Goal: Task Accomplishment & Management: Manage account settings

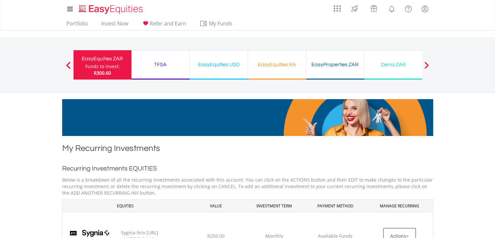
scroll to position [137, 0]
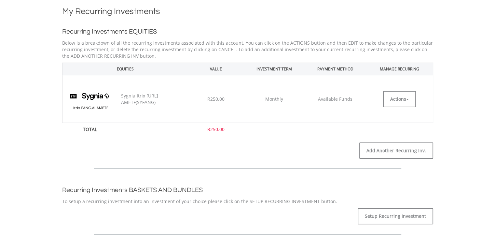
drag, startPoint x: 497, startPoint y: 56, endPoint x: 494, endPoint y: 99, distance: 42.8
click at [494, 99] on html "My Investments Invest Now New Listings Sell My Recurring Investments Pending Or…" at bounding box center [247, 230] width 495 height 735
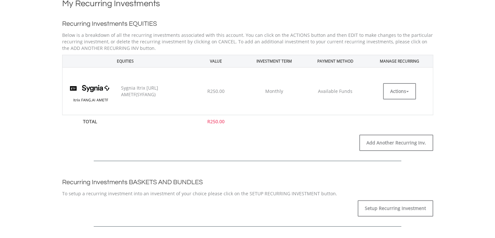
scroll to position [133, 0]
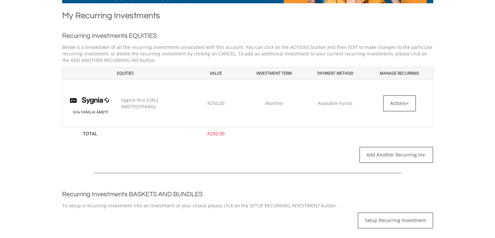
scroll to position [116, 0]
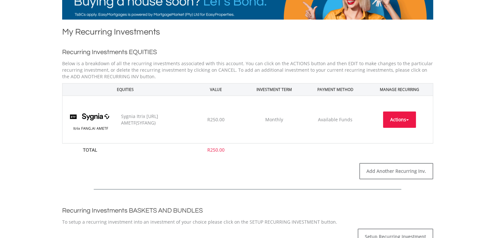
click at [413, 119] on button "Actions" at bounding box center [399, 119] width 33 height 16
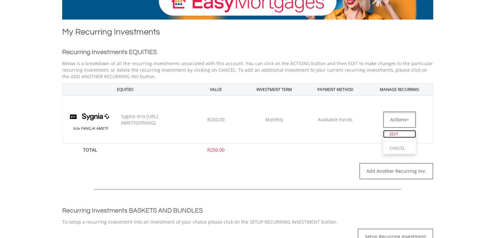
click at [398, 133] on link "EDIT" at bounding box center [399, 134] width 33 height 8
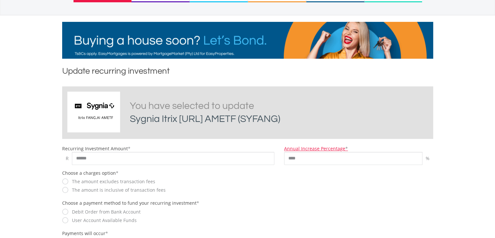
scroll to position [69, 0]
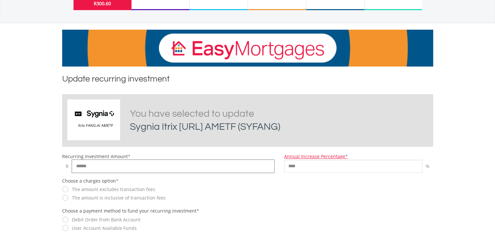
drag, startPoint x: 96, startPoint y: 168, endPoint x: 29, endPoint y: 156, distance: 67.9
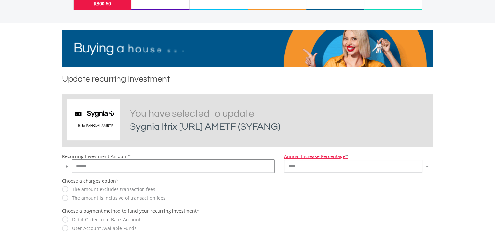
click at [29, 156] on body "My Investments Invest Now New Listings Sell My Recurring Investments Pending Or…" at bounding box center [247, 218] width 495 height 575
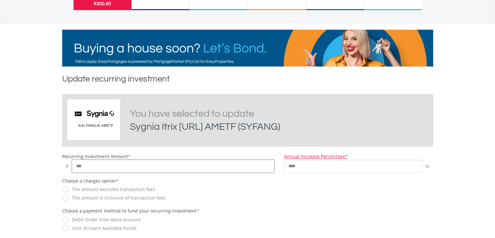
type input "***"
click at [482, 158] on body "My Investments Invest Now New Listings Sell My Recurring Investments Pending Or…" at bounding box center [247, 218] width 495 height 575
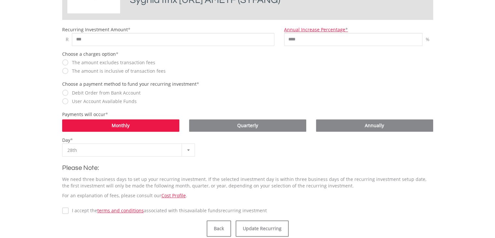
scroll to position [223, 0]
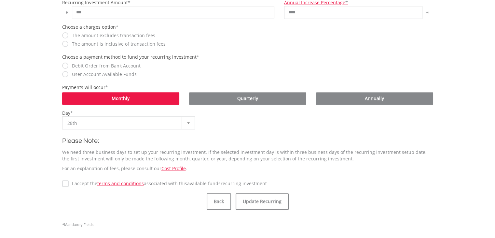
click at [69, 180] on label "I accept the terms and conditions associated with this Available Funds recurrin…" at bounding box center [168, 183] width 198 height 7
click at [259, 202] on button "Update Recurring" at bounding box center [262, 201] width 53 height 16
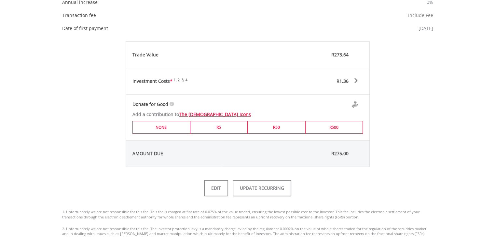
scroll to position [294, 0]
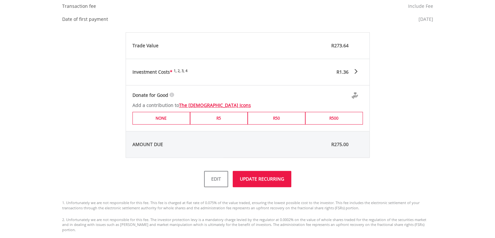
click at [259, 179] on button "UPDATE RECURRING" at bounding box center [262, 179] width 59 height 16
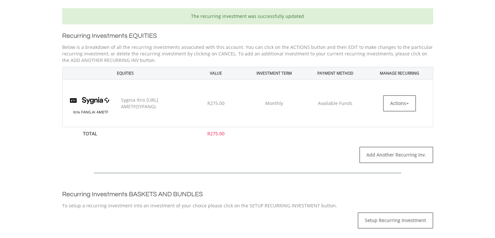
scroll to position [148, 0]
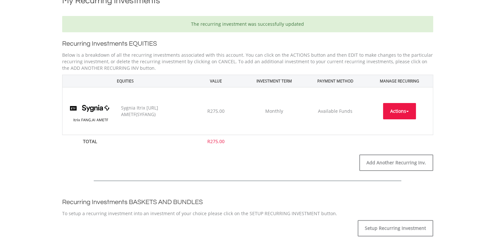
click at [405, 109] on button "Actions" at bounding box center [399, 111] width 33 height 16
click at [394, 126] on link "EDIT" at bounding box center [399, 125] width 33 height 8
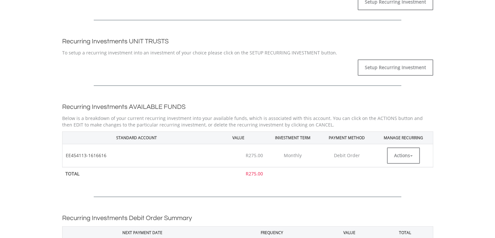
scroll to position [387, 0]
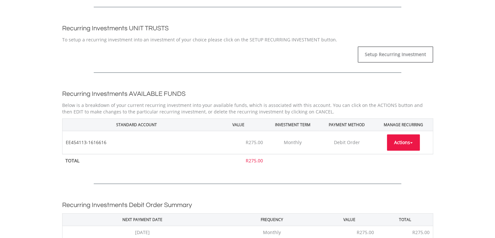
click at [415, 141] on button "Actions" at bounding box center [403, 142] width 33 height 16
click at [404, 156] on link "EDIT" at bounding box center [403, 157] width 33 height 8
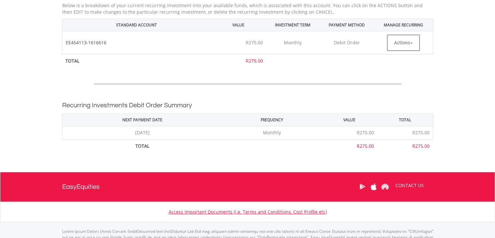
scroll to position [439, 0]
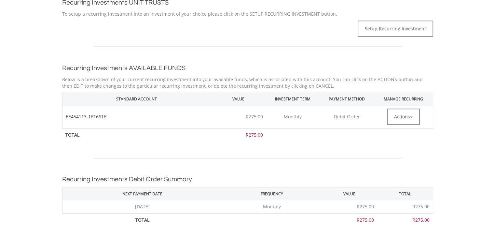
scroll to position [415, 0]
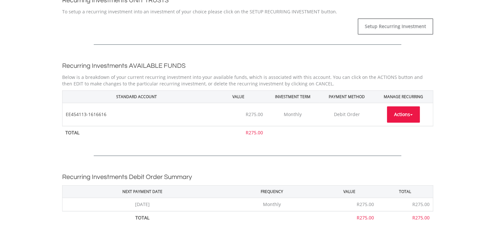
click at [413, 113] on button "Actions" at bounding box center [403, 114] width 33 height 16
click at [403, 139] on link "CANCEL" at bounding box center [403, 143] width 33 height 8
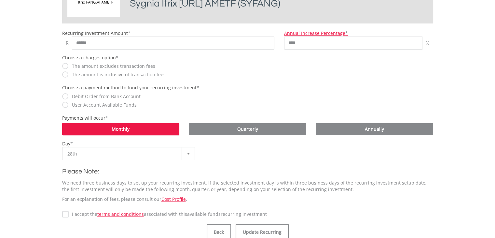
scroll to position [245, 0]
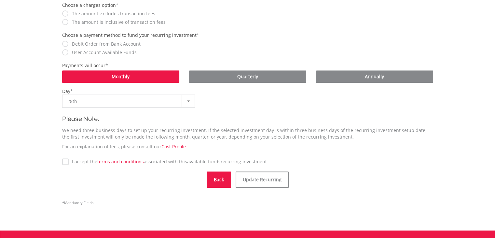
click at [223, 182] on button "Back" at bounding box center [219, 179] width 24 height 16
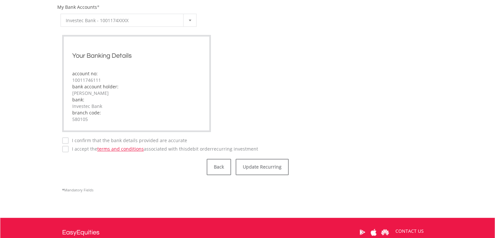
scroll to position [296, 0]
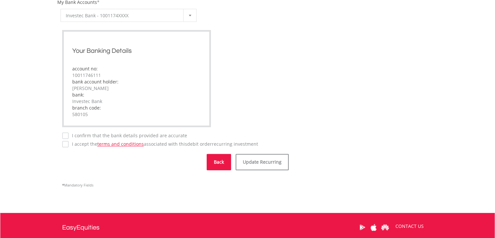
click at [222, 161] on button "Back" at bounding box center [219, 162] width 24 height 16
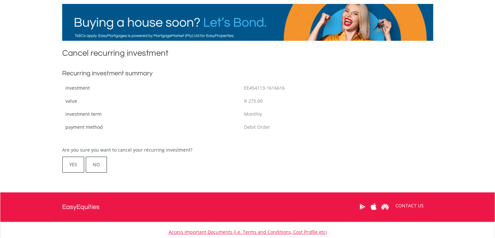
scroll to position [112, 0]
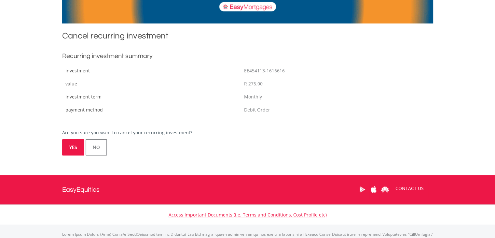
click at [74, 144] on button "YES" at bounding box center [73, 147] width 22 height 16
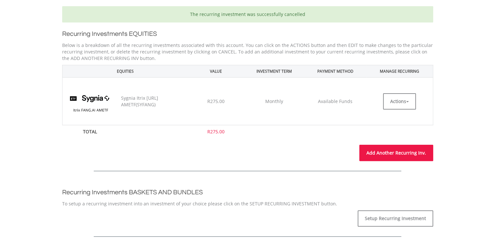
scroll to position [155, 0]
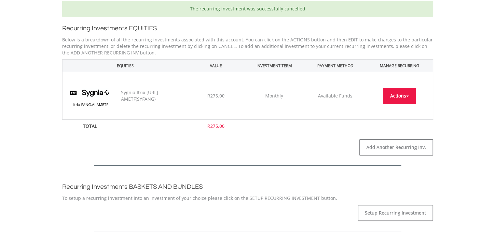
click at [406, 95] on span "button" at bounding box center [407, 95] width 3 height 1
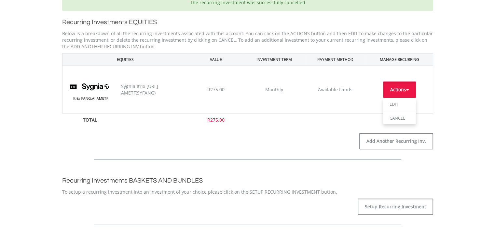
scroll to position [171, 0]
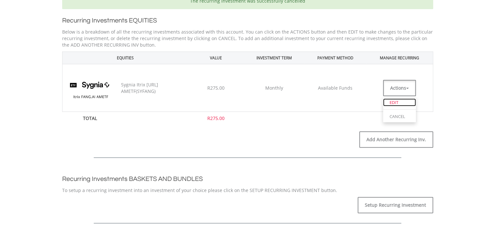
click at [397, 104] on link "EDIT" at bounding box center [399, 102] width 33 height 8
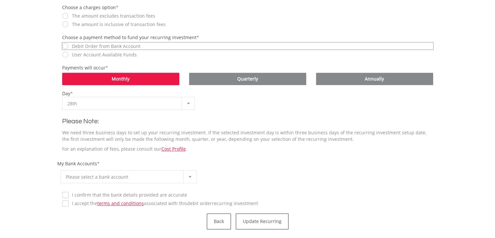
scroll to position [244, 0]
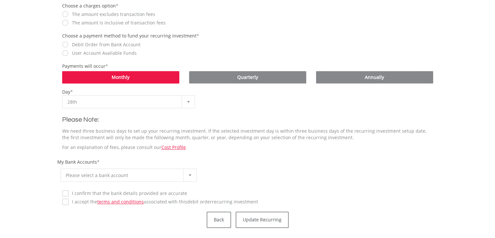
click at [69, 204] on label "I accept the terms and conditions associated with this Debit Order recurring in…" at bounding box center [164, 201] width 190 height 7
click at [187, 176] on div at bounding box center [189, 175] width 13 height 12
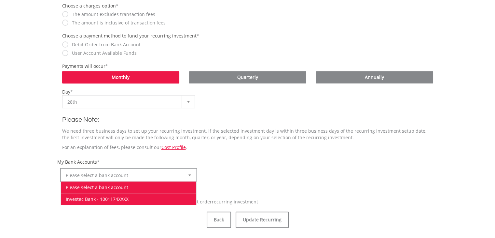
click at [158, 196] on li "Investec Bank - 1001174XXXX" at bounding box center [129, 199] width 136 height 12
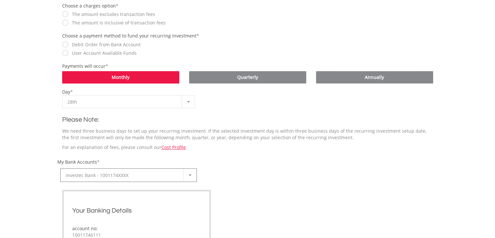
click at [360, 161] on div "**********" at bounding box center [247, 172] width 381 height 26
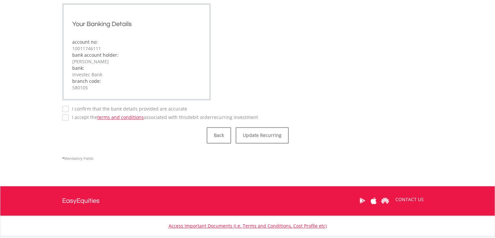
scroll to position [464, 0]
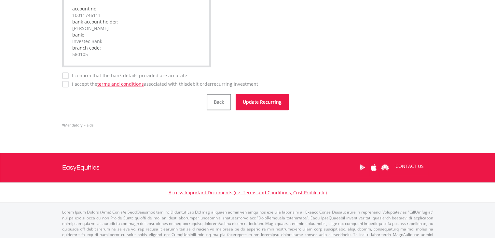
click at [262, 99] on button "Update Recurring" at bounding box center [262, 102] width 53 height 16
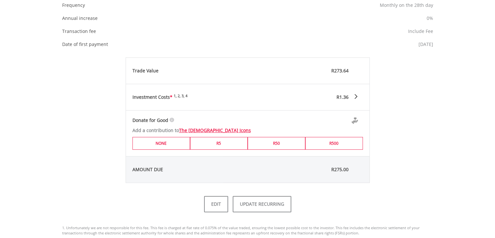
scroll to position [330, 0]
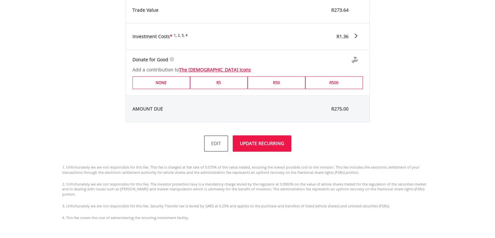
click at [272, 148] on button "UPDATE RECURRING" at bounding box center [262, 143] width 59 height 16
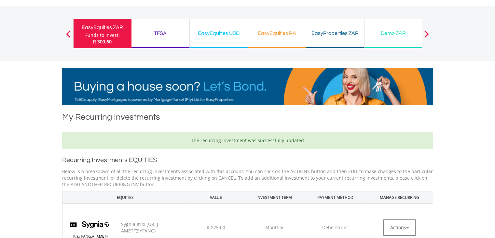
scroll to position [27, 0]
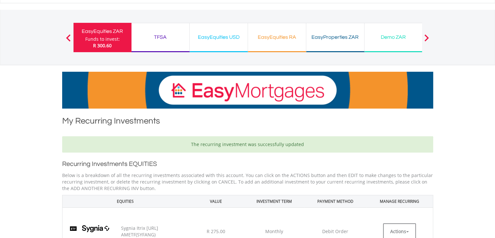
click at [160, 36] on div "TFSA" at bounding box center [160, 37] width 50 height 9
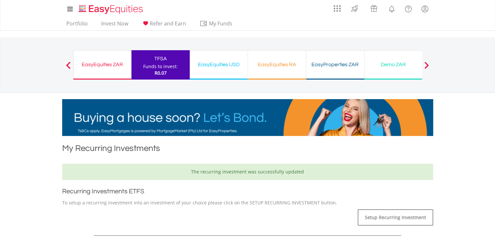
click at [279, 65] on div "EasyEquities RA" at bounding box center [277, 64] width 50 height 9
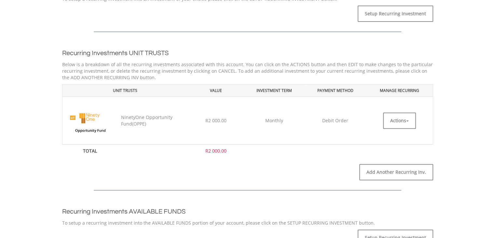
scroll to position [218, 0]
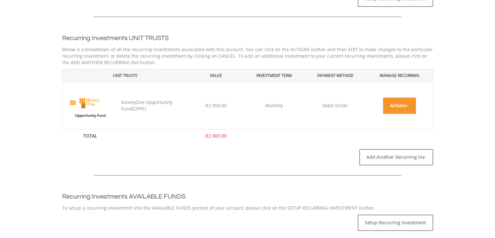
click at [408, 105] on span "button" at bounding box center [407, 105] width 3 height 1
click at [394, 120] on link "EDIT" at bounding box center [399, 120] width 33 height 8
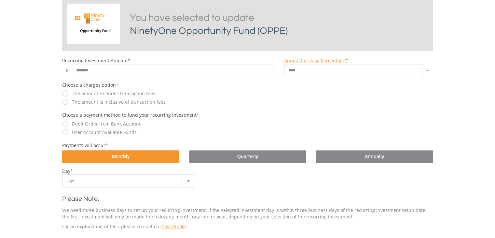
scroll to position [154, 0]
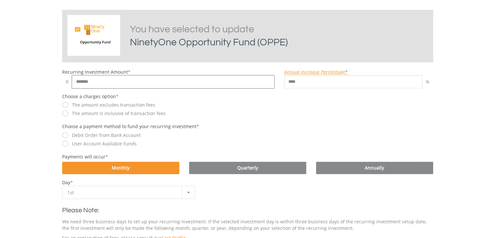
drag, startPoint x: 94, startPoint y: 76, endPoint x: 96, endPoint y: 82, distance: 7.0
click at [94, 78] on input "*******" at bounding box center [173, 81] width 203 height 13
drag, startPoint x: 100, startPoint y: 82, endPoint x: 49, endPoint y: 86, distance: 51.6
click at [49, 86] on body "My Investments Invest Now New Listings Sell My Recurring Investments Pending Or…" at bounding box center [247, 204] width 495 height 716
type input "*****"
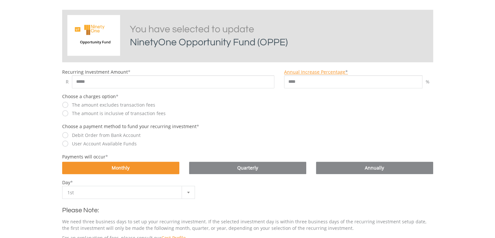
click at [476, 155] on body "My Investments Invest Now New Listings Sell My Recurring Investments Pending Or…" at bounding box center [247, 204] width 495 height 716
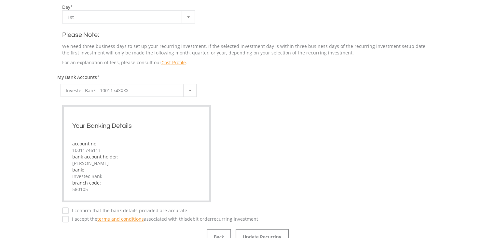
scroll to position [331, 0]
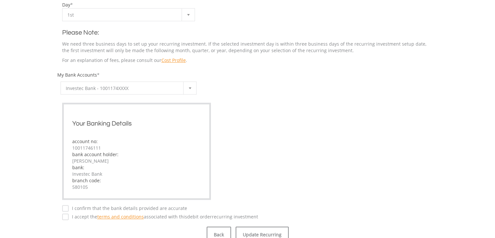
click at [69, 219] on label "I accept the terms and conditions associated with this Debit Order recurring in…" at bounding box center [164, 216] width 190 height 7
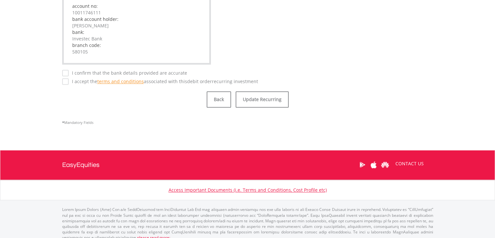
scroll to position [472, 0]
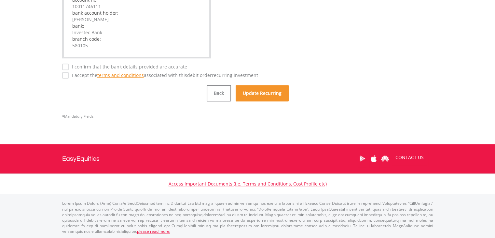
click at [267, 93] on button "Update Recurring" at bounding box center [262, 93] width 53 height 16
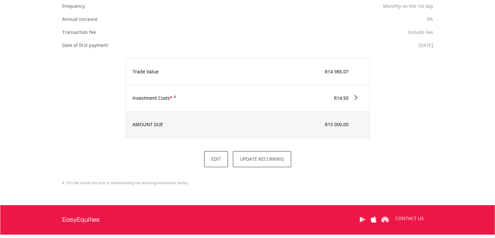
scroll to position [270, 0]
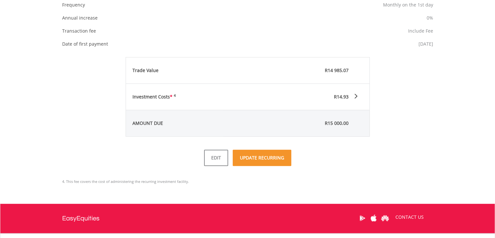
click at [279, 156] on button "UPDATE RECURRING" at bounding box center [262, 157] width 59 height 16
